Goal: Contribute content: Add original content to the website for others to see

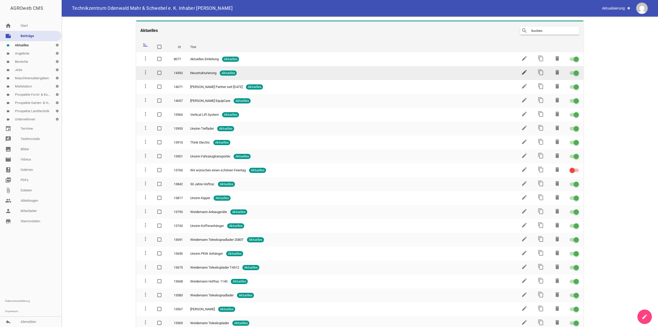
click at [521, 72] on icon "edit" at bounding box center [524, 72] width 6 height 6
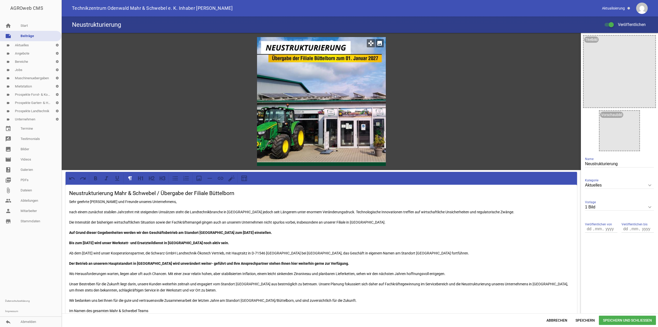
click at [379, 44] on icon "image" at bounding box center [379, 43] width 8 height 8
click at [442, 101] on div "games image" at bounding box center [321, 101] width 519 height 137
click at [355, 73] on div at bounding box center [321, 101] width 129 height 129
click at [378, 44] on icon "image" at bounding box center [379, 43] width 8 height 8
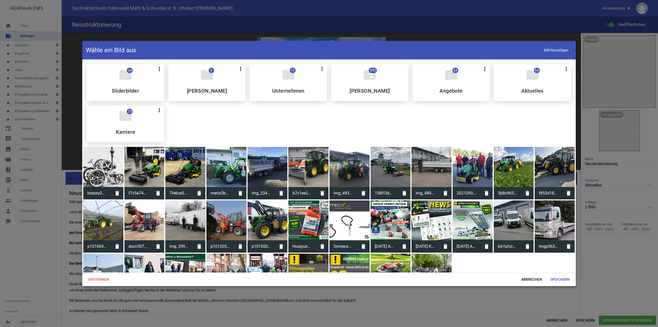
click at [534, 84] on div "folder 94 more_vert Teilen Bearbeiten Löschen Aktuelles" at bounding box center [532, 82] width 77 height 37
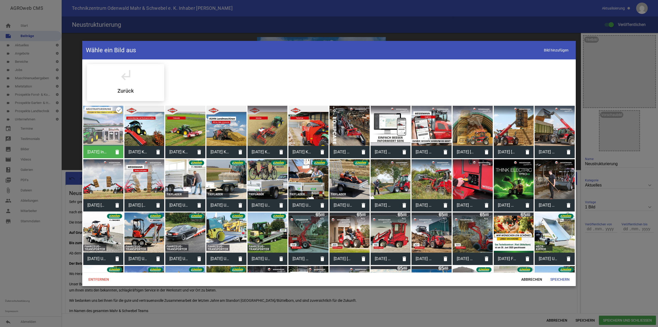
click at [565, 19] on div at bounding box center [329, 163] width 658 height 327
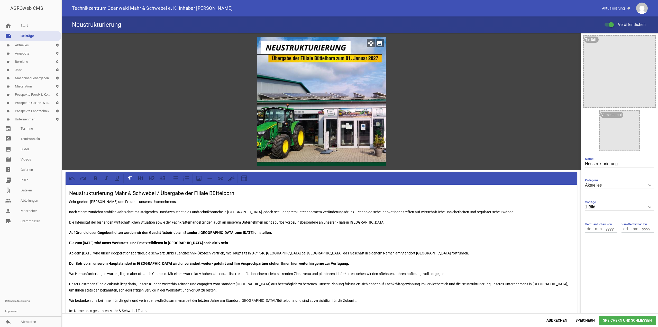
click at [377, 43] on icon "image" at bounding box center [379, 43] width 8 height 8
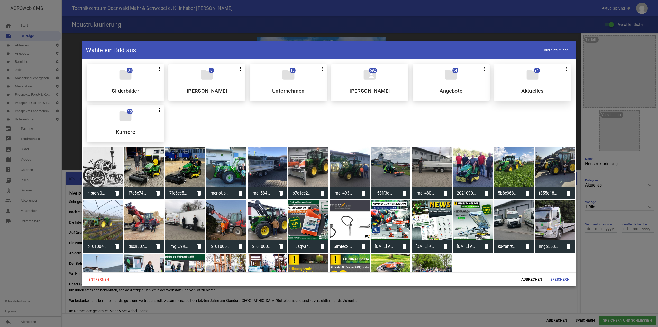
click at [540, 83] on div "folder 94 more_vert Teilen Bearbeiten Löschen Aktuelles" at bounding box center [532, 82] width 77 height 37
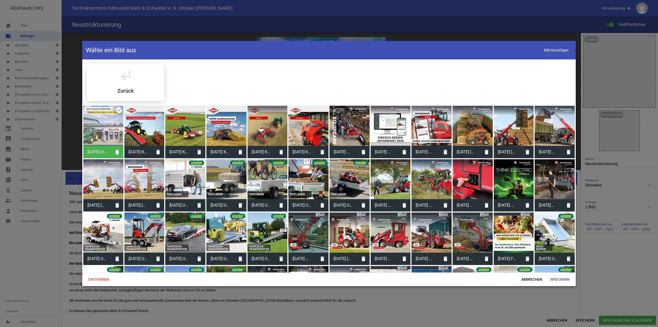
scroll to position [259, 0]
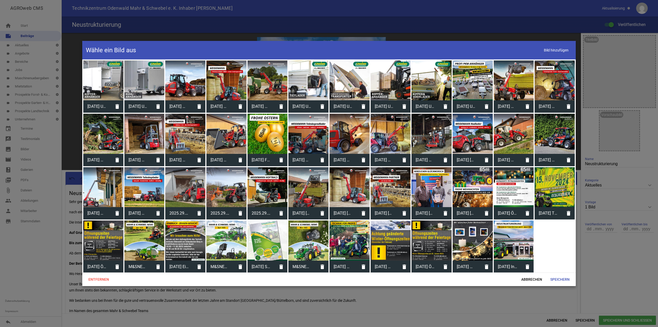
click at [517, 250] on div at bounding box center [514, 240] width 40 height 40
click at [526, 221] on div "[DATE] Info Büttelborn web2.jpg delete" at bounding box center [514, 246] width 40 height 52
click at [528, 224] on div "[DATE] Info Büttelborn web2.jpg delete" at bounding box center [514, 246] width 40 height 52
click at [561, 277] on span "Speichern" at bounding box center [559, 278] width 27 height 9
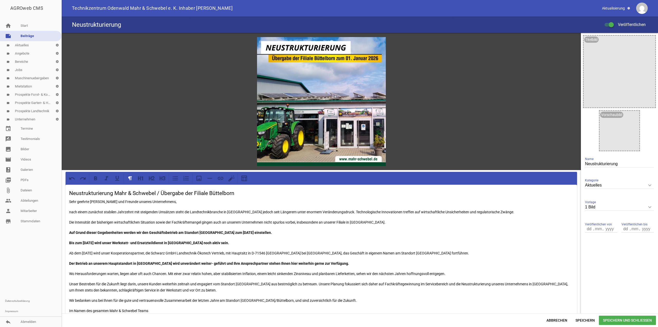
click at [627, 317] on span "Speichern und Schließen" at bounding box center [627, 319] width 57 height 9
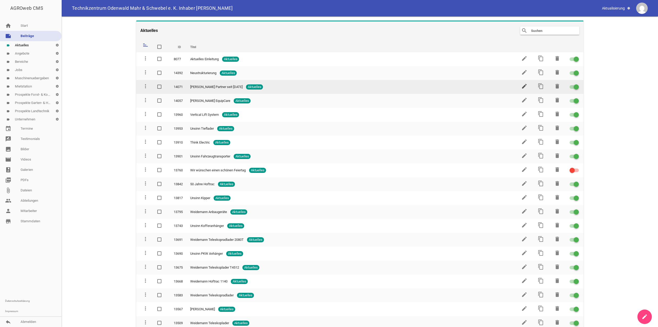
click at [522, 86] on icon "edit" at bounding box center [524, 86] width 6 height 6
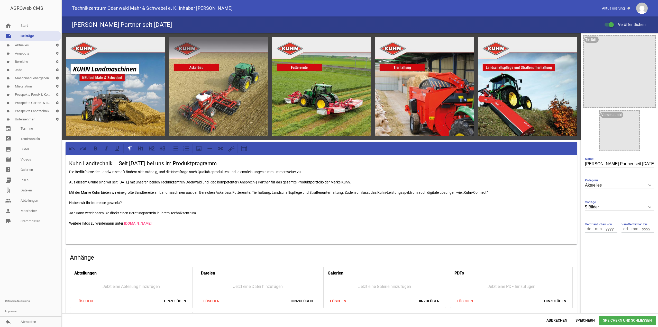
click at [104, 224] on p "Weitere Infos zu Weidemann unter: [DOMAIN_NAME]" at bounding box center [321, 223] width 504 height 6
click at [616, 317] on span "Speichern und Schließen" at bounding box center [627, 319] width 57 height 9
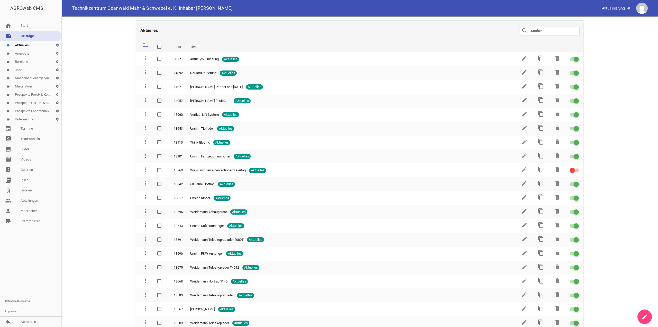
click at [22, 55] on link "label Angebote settings" at bounding box center [30, 53] width 61 height 8
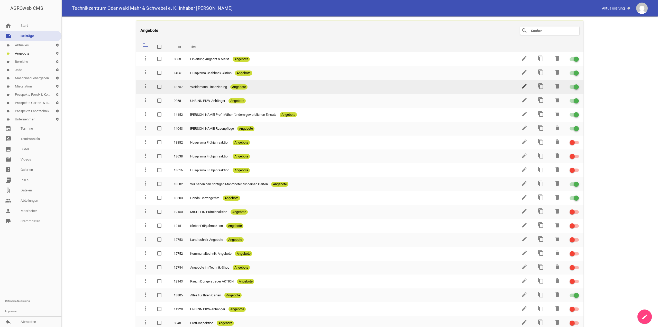
click at [523, 86] on icon "edit" at bounding box center [524, 86] width 6 height 6
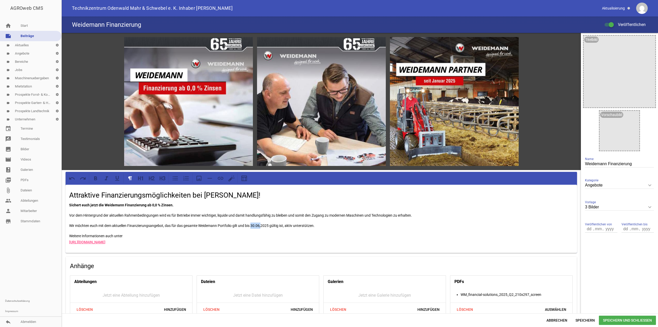
drag, startPoint x: 252, startPoint y: 226, endPoint x: 262, endPoint y: 225, distance: 10.6
click at [262, 225] on p "Wir möchten euch mit dem aktuellen Finanzierungsangebot, das für das gesamte We…" at bounding box center [321, 225] width 504 height 6
click at [624, 320] on span "Speichern und Schließen" at bounding box center [627, 319] width 57 height 9
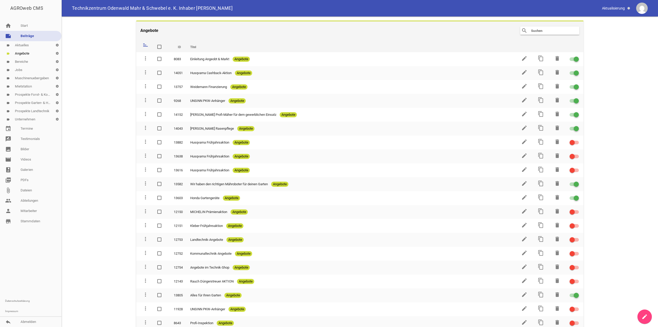
click at [30, 34] on link "note Beiträge" at bounding box center [30, 36] width 61 height 10
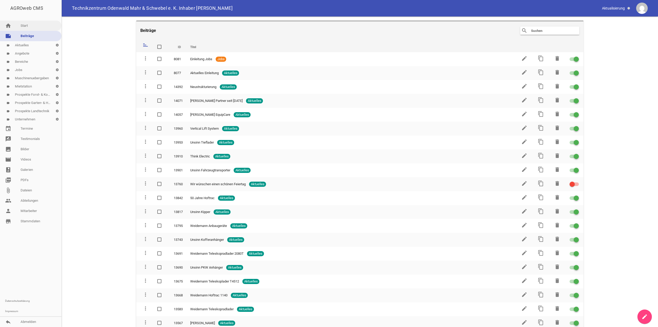
click at [33, 24] on link "home Start" at bounding box center [30, 26] width 61 height 10
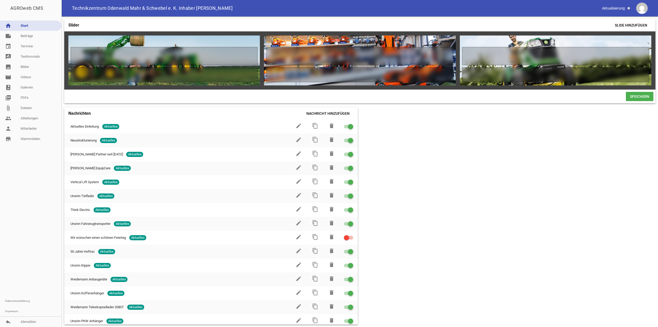
click at [638, 99] on span "Speichern" at bounding box center [639, 96] width 27 height 9
